Goal: Transaction & Acquisition: Subscribe to service/newsletter

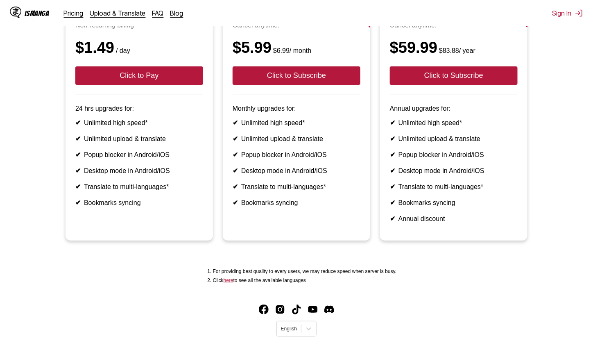
click at [17, 148] on ul "Pay for One Day Non-recurring billing $1.49 / day Click to Pay 24 hrs upgrades …" at bounding box center [297, 118] width 580 height 264
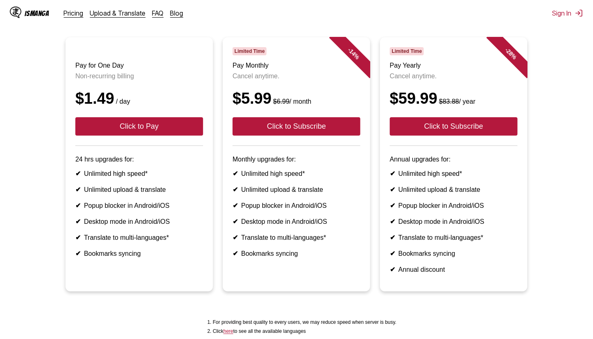
scroll to position [41, 0]
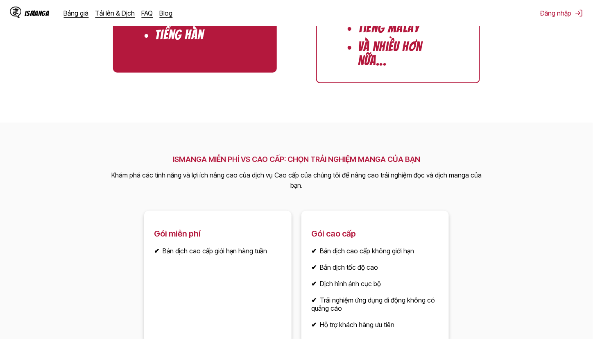
scroll to position [1065, 0]
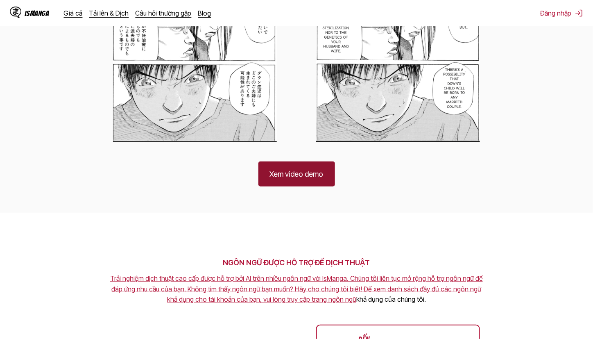
scroll to position [614, 0]
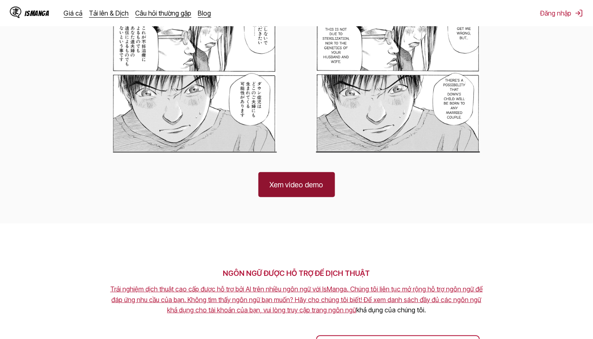
click at [309, 190] on link "Xem video demo" at bounding box center [296, 184] width 77 height 25
